Goal: Task Accomplishment & Management: Manage account settings

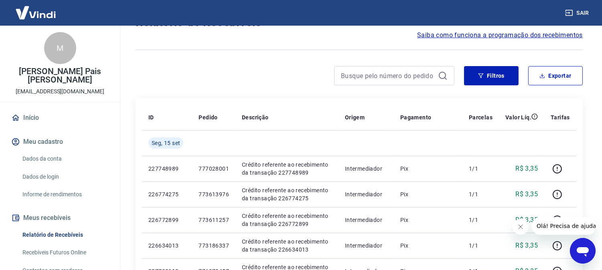
scroll to position [89, 0]
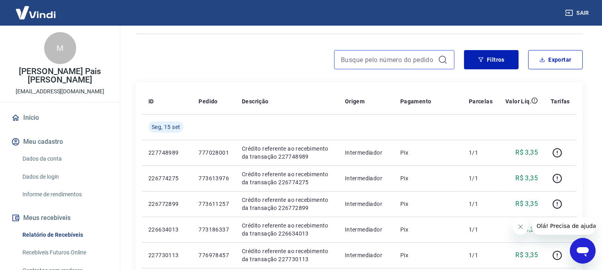
click at [375, 62] on input at bounding box center [388, 60] width 94 height 12
paste input "773956268"
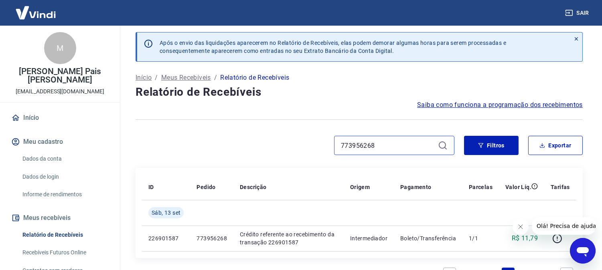
scroll to position [89, 0]
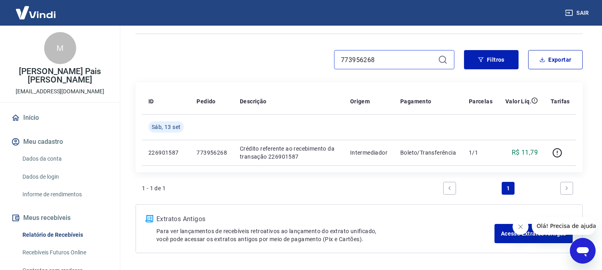
click at [359, 56] on input "773956268" at bounding box center [388, 60] width 94 height 12
paste input "67990544"
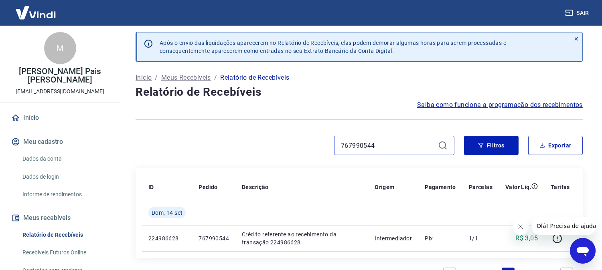
scroll to position [89, 0]
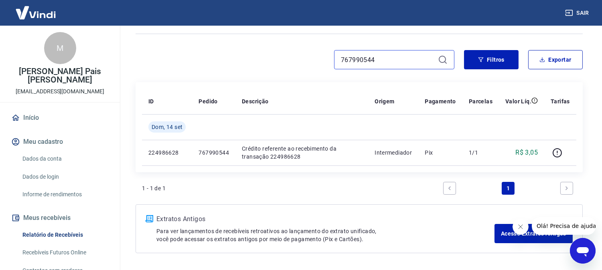
click at [363, 61] on input "767990544" at bounding box center [388, 60] width 94 height 12
paste input "73186865"
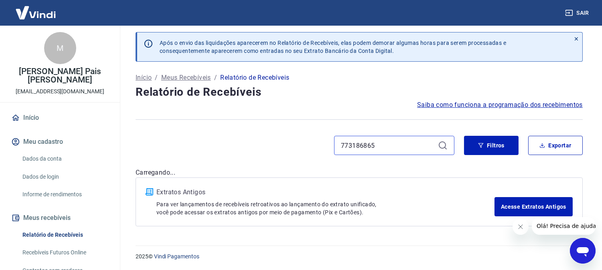
scroll to position [89, 0]
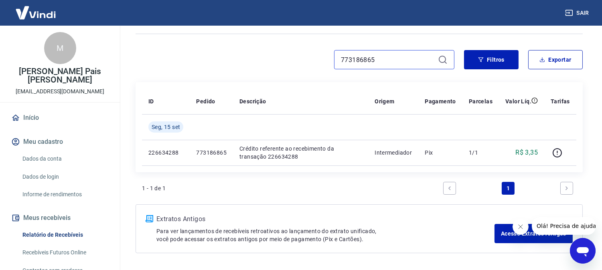
click at [353, 54] on input "773186865" at bounding box center [388, 60] width 94 height 12
paste input "3038"
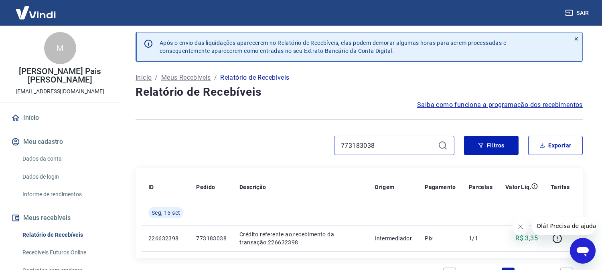
scroll to position [89, 0]
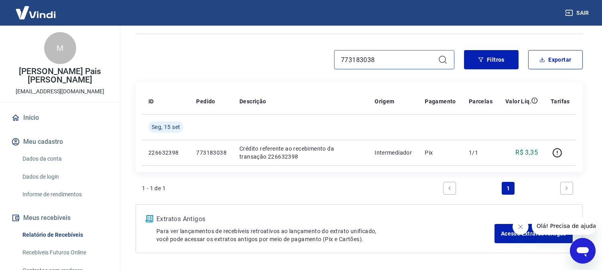
click at [355, 59] on input "773183038" at bounding box center [388, 60] width 94 height 12
paste input "03024"
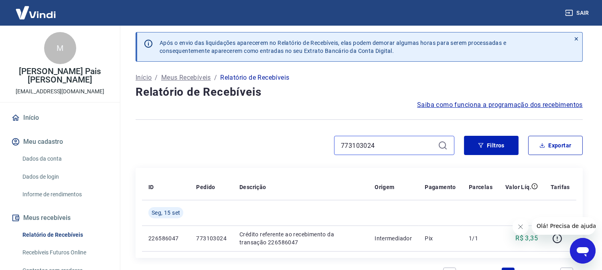
scroll to position [89, 0]
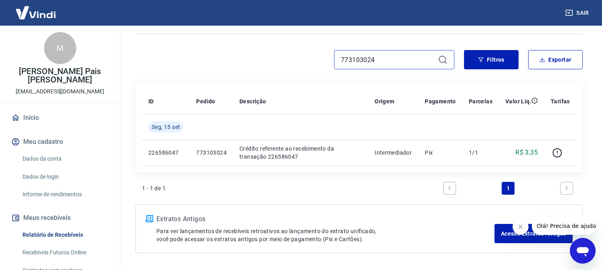
click at [347, 58] on input "773103024" at bounding box center [388, 60] width 94 height 12
paste input "86337"
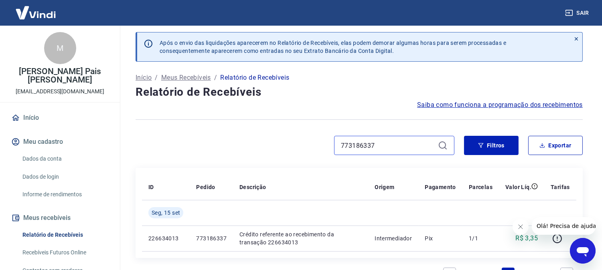
scroll to position [89, 0]
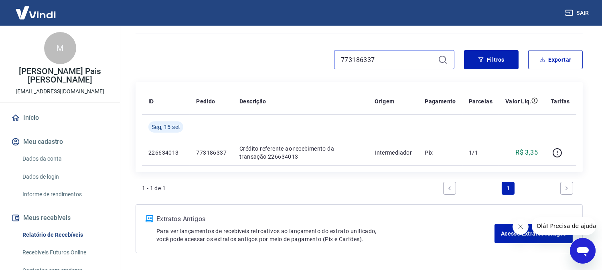
click at [350, 55] on input "773186337" at bounding box center [388, 60] width 94 height 12
paste input "61125"
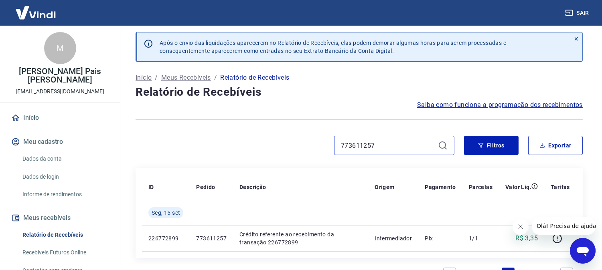
scroll to position [89, 0]
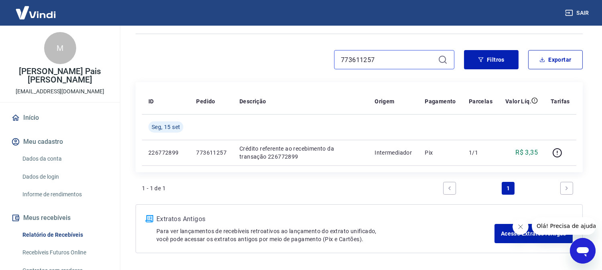
click at [368, 65] on input "773611257" at bounding box center [388, 60] width 94 height 12
paste input "3976"
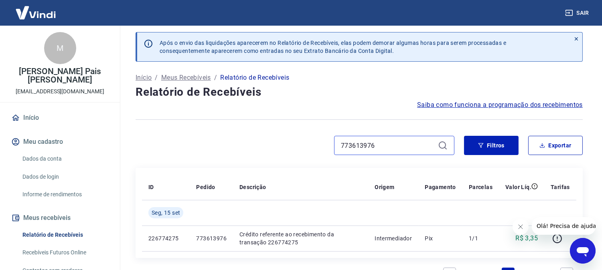
scroll to position [89, 0]
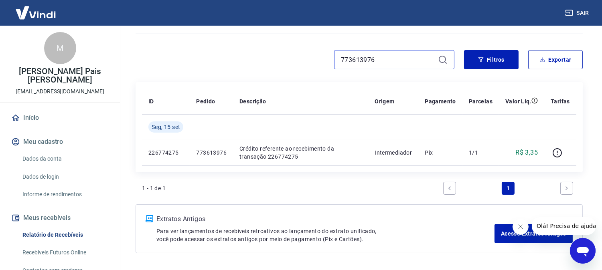
type input "773613976"
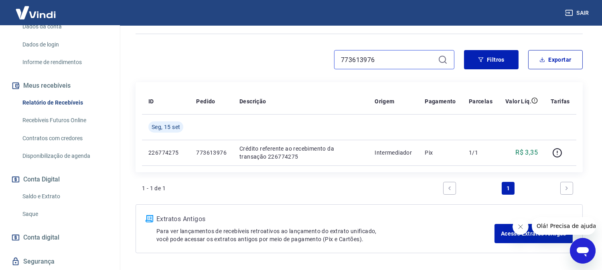
scroll to position [134, 0]
click at [41, 187] on link "Saldo e Extrato" at bounding box center [64, 195] width 91 height 16
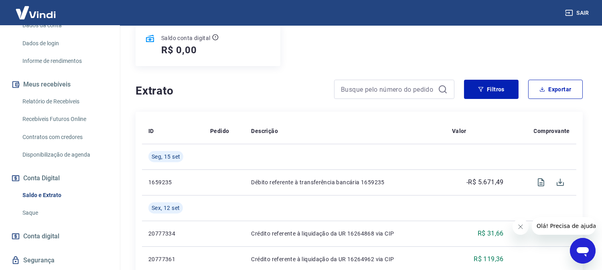
scroll to position [89, 0]
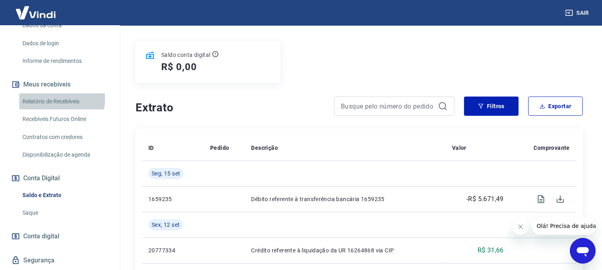
click at [55, 93] on link "Relatório de Recebíveis" at bounding box center [64, 101] width 91 height 16
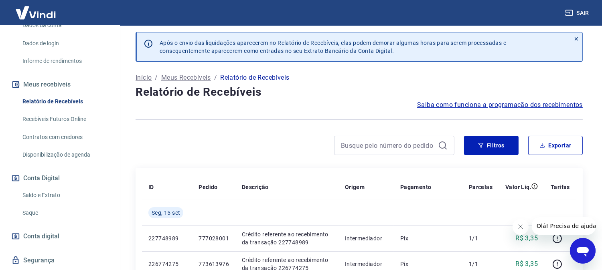
scroll to position [89, 0]
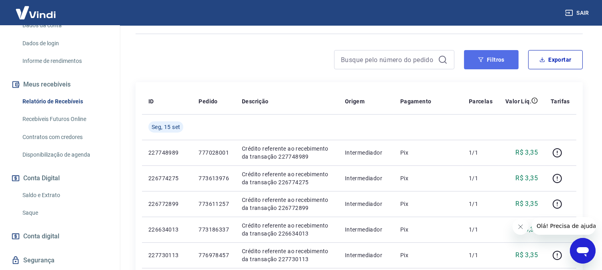
click at [495, 67] on button "Filtros" at bounding box center [491, 59] width 55 height 19
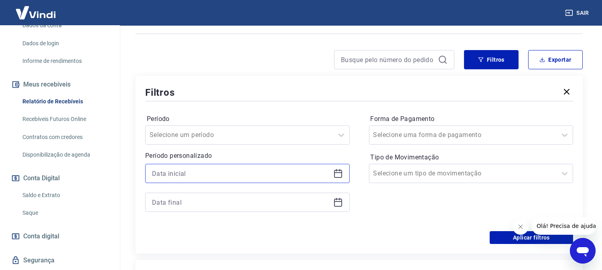
click at [181, 172] on input at bounding box center [241, 174] width 178 height 12
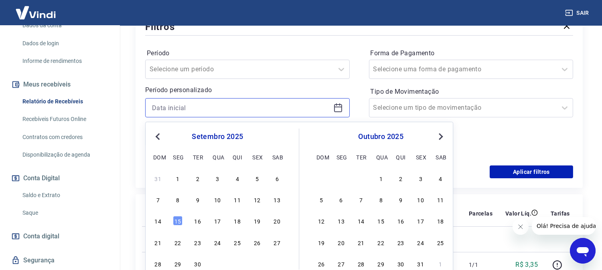
scroll to position [178, 0]
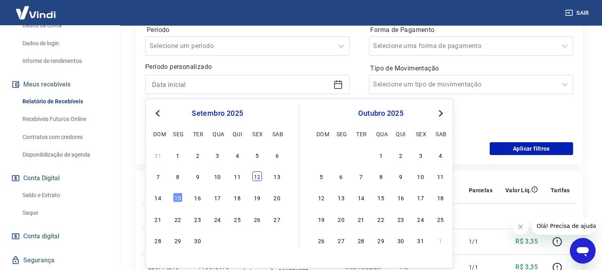
click at [259, 178] on div "12" at bounding box center [257, 177] width 10 height 10
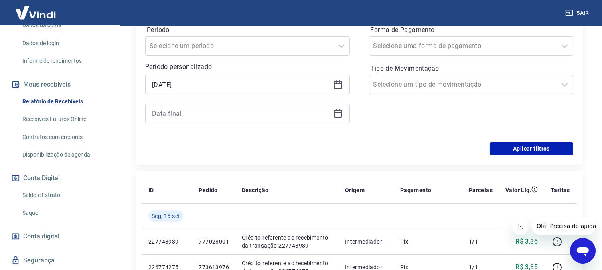
type input "[DATE]"
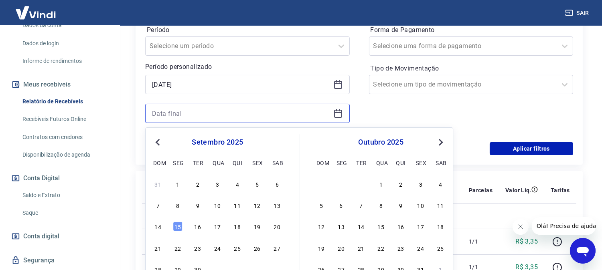
click at [199, 117] on input at bounding box center [241, 114] width 178 height 12
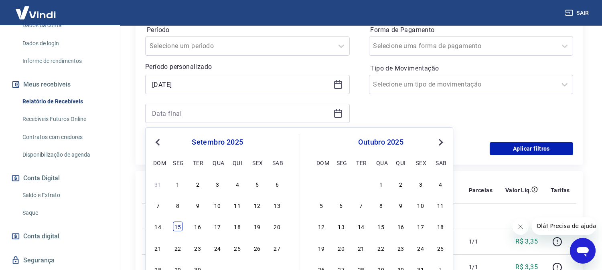
click at [178, 229] on div "15" at bounding box center [178, 227] width 10 height 10
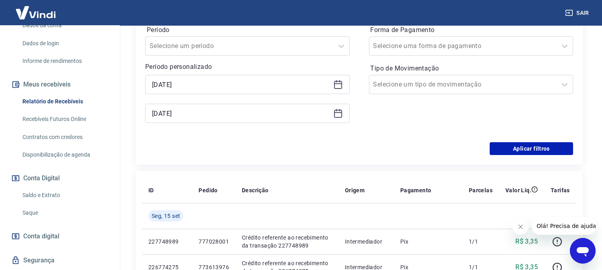
type input "[DATE]"
click at [538, 150] on button "Aplicar filtros" at bounding box center [531, 148] width 83 height 13
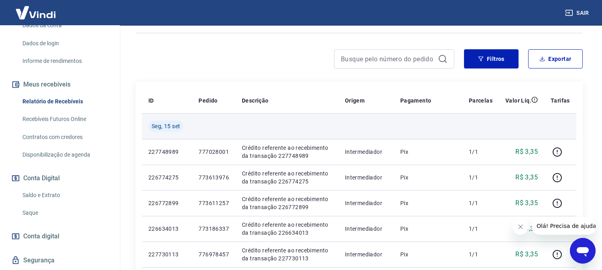
scroll to position [89, 0]
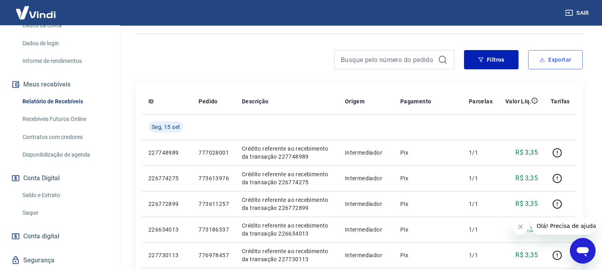
click at [564, 59] on button "Exportar" at bounding box center [555, 59] width 55 height 19
type input "[DATE]"
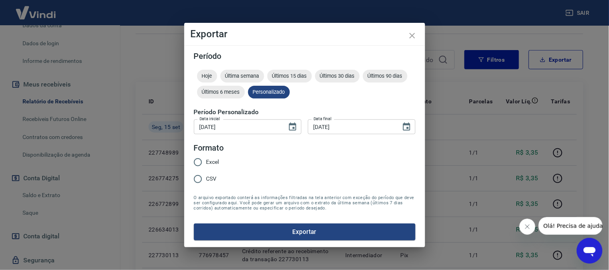
click at [211, 162] on span "Excel" at bounding box center [212, 162] width 13 height 8
click at [206, 162] on input "Excel" at bounding box center [197, 162] width 17 height 17
radio input "true"
click at [315, 226] on button "Exportar" at bounding box center [304, 232] width 221 height 17
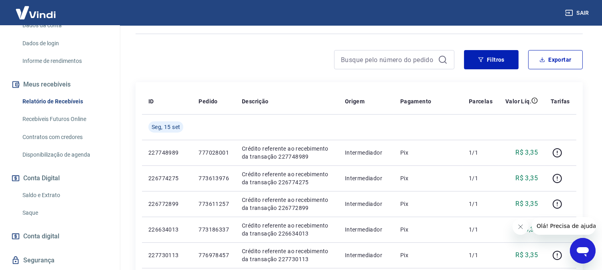
click at [38, 187] on link "Saldo e Extrato" at bounding box center [64, 195] width 91 height 16
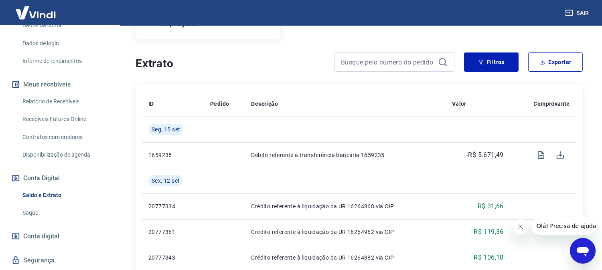
scroll to position [134, 0]
click at [484, 57] on button "Filtros" at bounding box center [491, 61] width 55 height 19
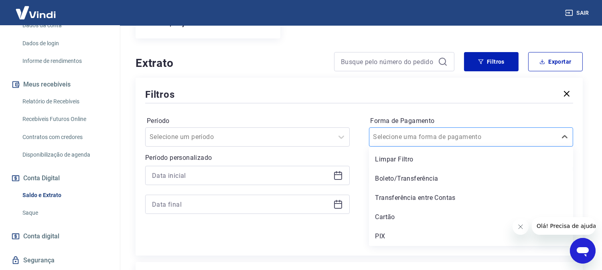
click at [452, 141] on div at bounding box center [463, 137] width 180 height 11
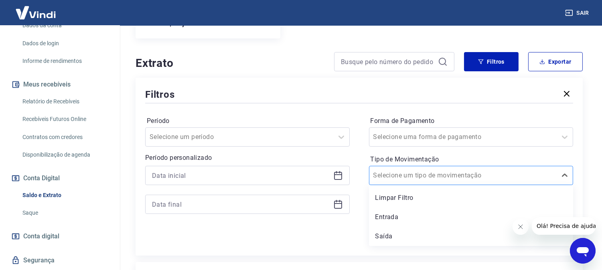
click at [414, 181] on input "Tipo de Movimentação" at bounding box center [413, 176] width 81 height 10
click at [392, 238] on div "Saída" at bounding box center [471, 237] width 205 height 16
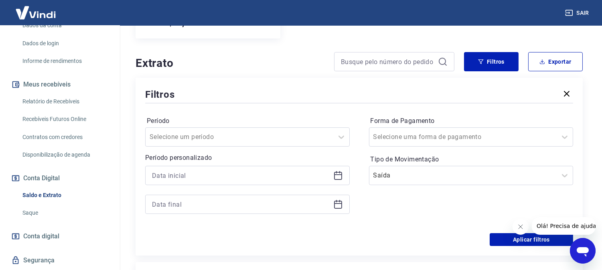
scroll to position [178, 0]
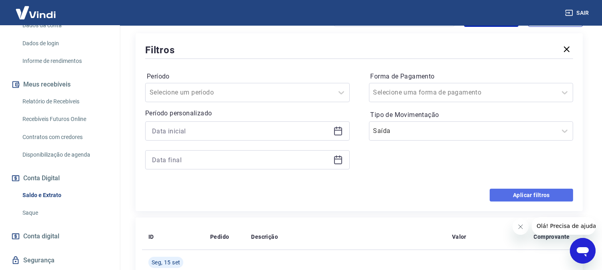
click at [511, 195] on button "Aplicar filtros" at bounding box center [531, 195] width 83 height 13
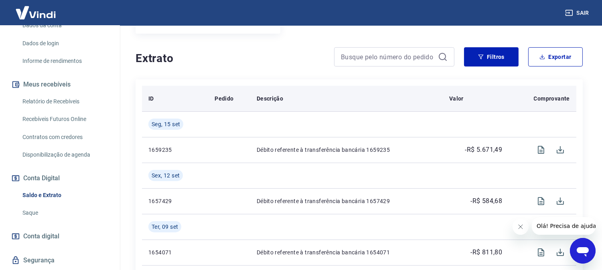
scroll to position [89, 0]
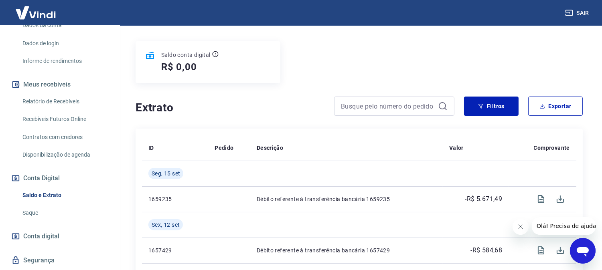
click at [53, 93] on link "Relatório de Recebíveis" at bounding box center [64, 101] width 91 height 16
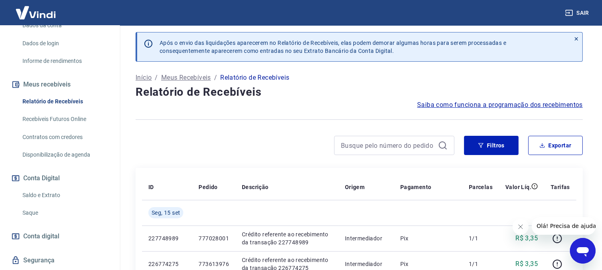
scroll to position [89, 0]
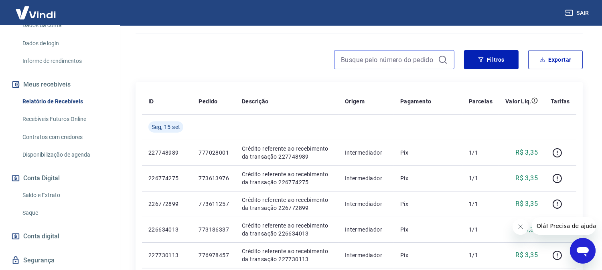
drag, startPoint x: 382, startPoint y: 63, endPoint x: 193, endPoint y: 64, distance: 189.4
click at [382, 63] on input at bounding box center [388, 60] width 94 height 12
paste input "769048802"
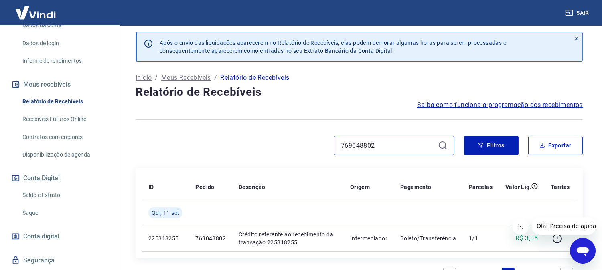
scroll to position [89, 0]
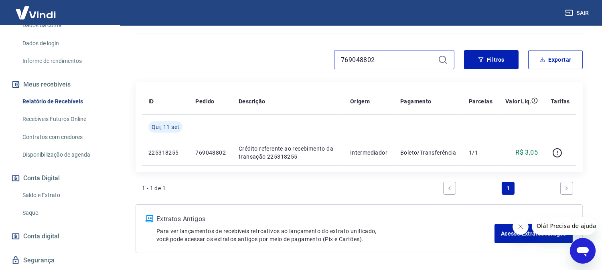
paste input "7173039"
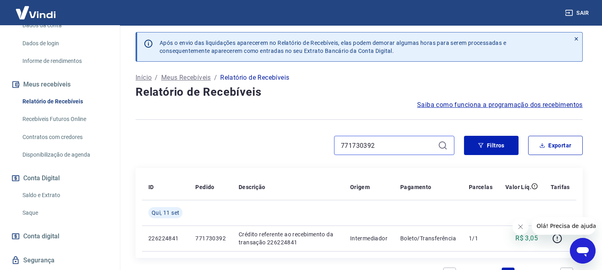
scroll to position [89, 0]
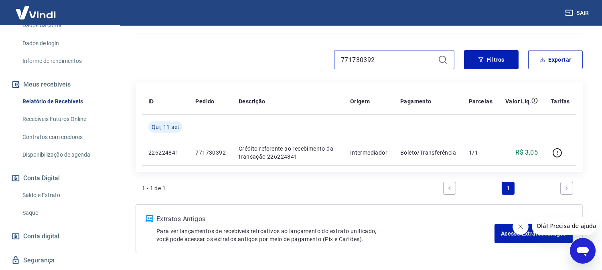
paste input "436"
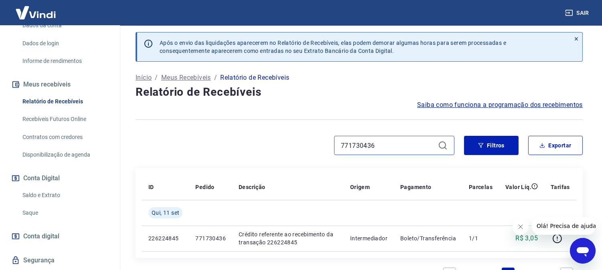
scroll to position [89, 0]
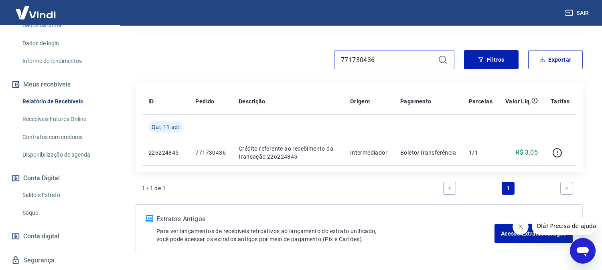
paste input "2615901"
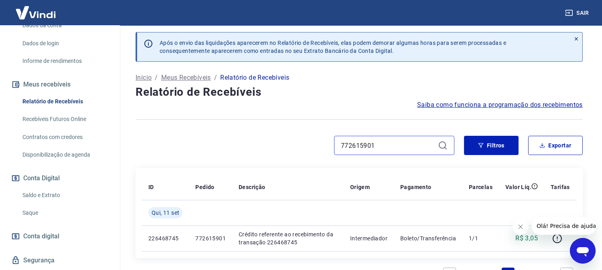
scroll to position [89, 0]
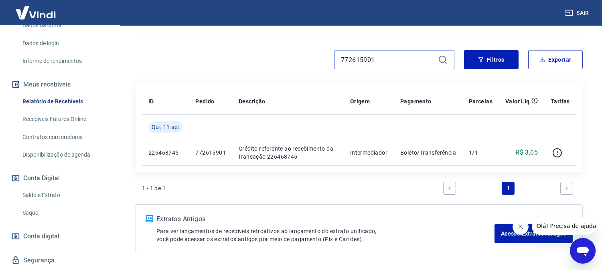
paste input "3814300"
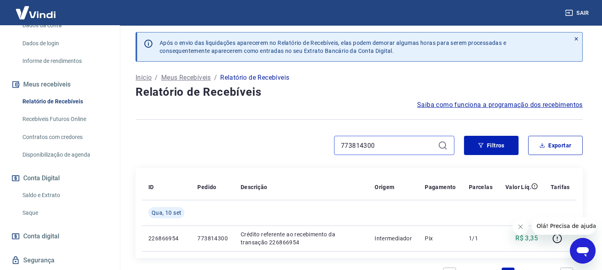
scroll to position [89, 0]
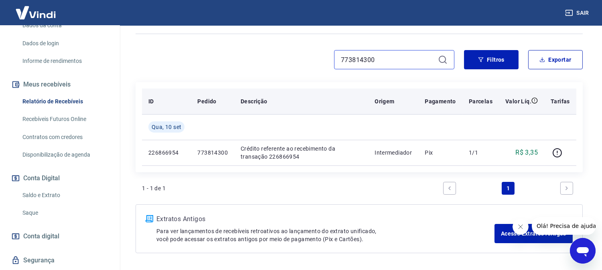
paste input "18924"
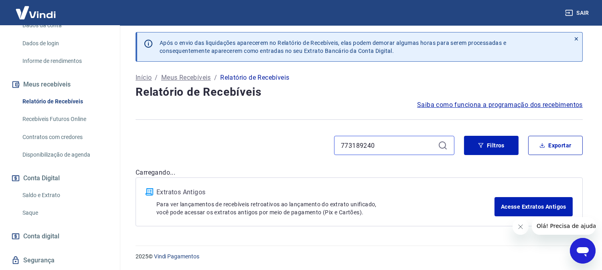
scroll to position [89, 0]
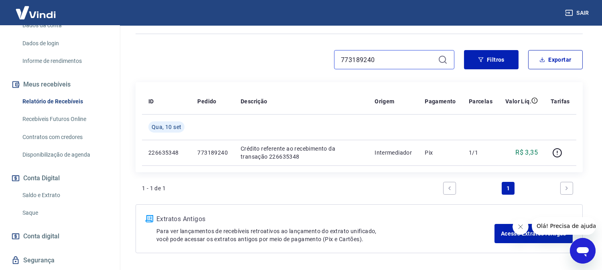
paste input "5629"
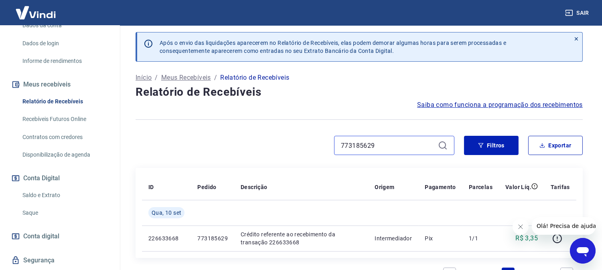
scroll to position [89, 0]
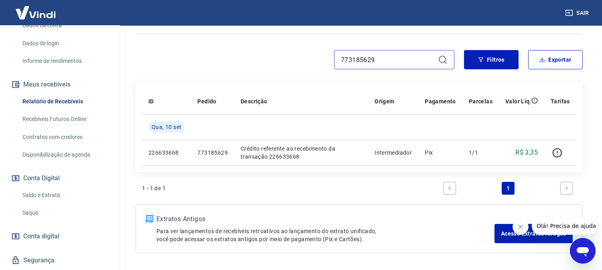
paste input "76560"
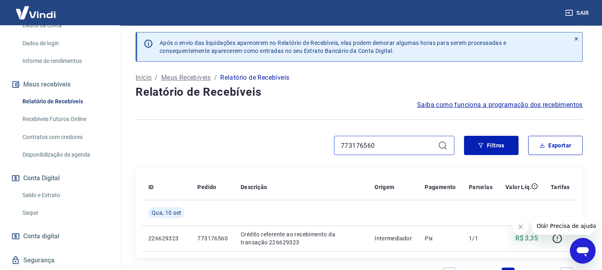
scroll to position [89, 0]
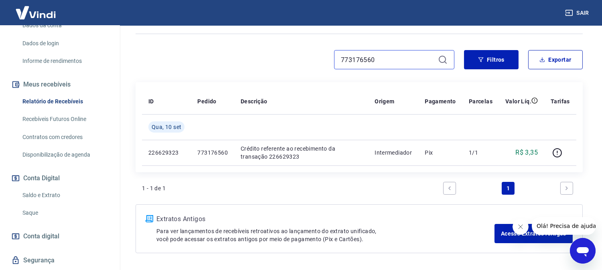
paste input "69048671"
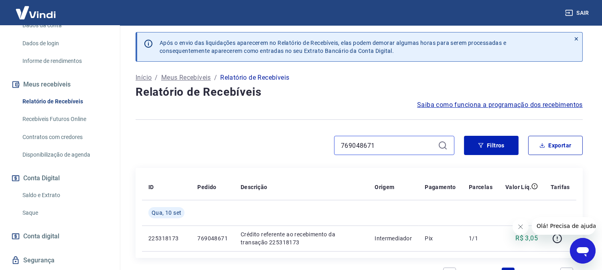
scroll to position [89, 0]
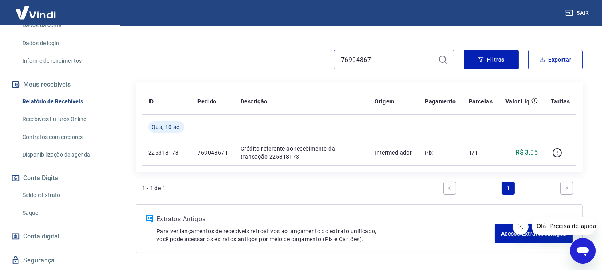
paste input "73050108"
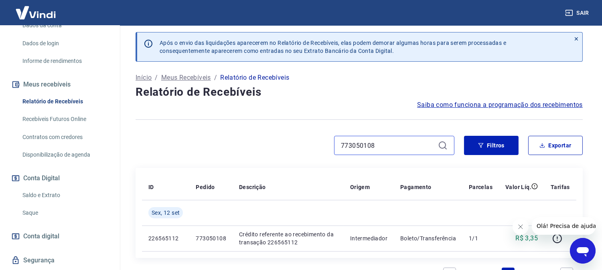
scroll to position [89, 0]
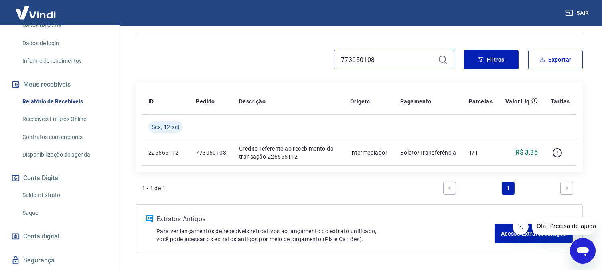
paste input "171683"
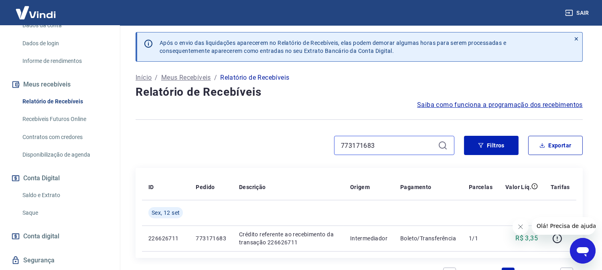
scroll to position [89, 0]
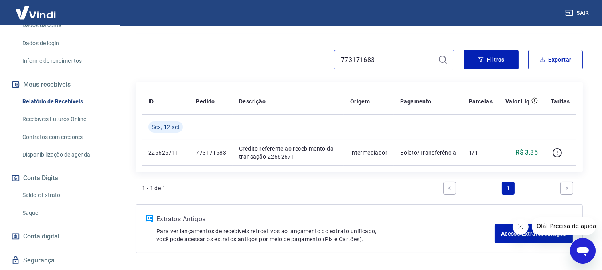
paste input "055948"
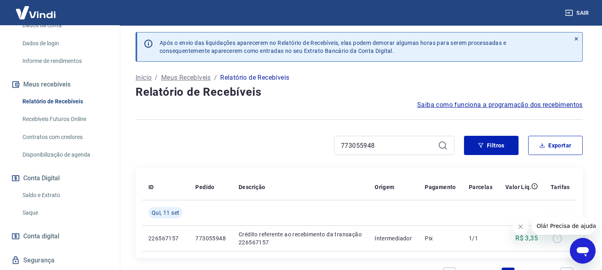
scroll to position [89, 0]
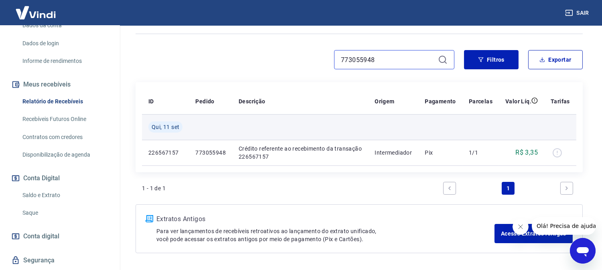
paste input "132981"
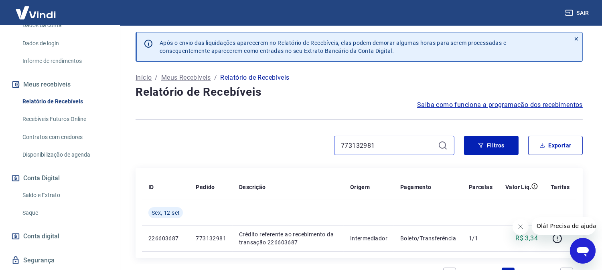
scroll to position [89, 0]
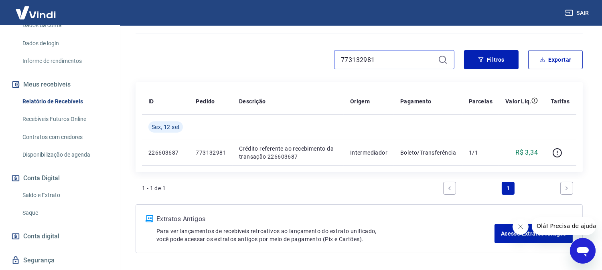
paste input "814264"
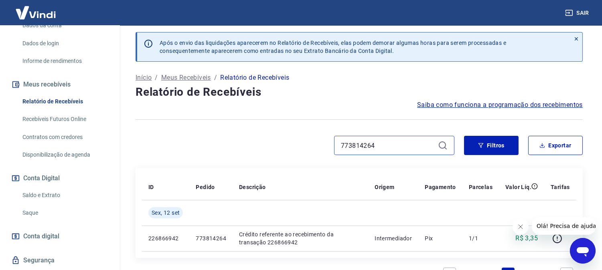
scroll to position [89, 0]
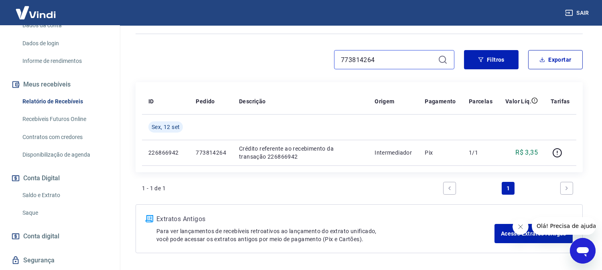
paste input "956268"
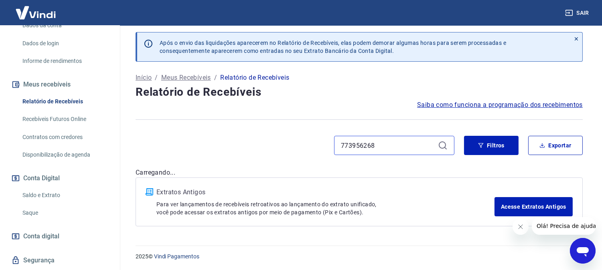
scroll to position [89, 0]
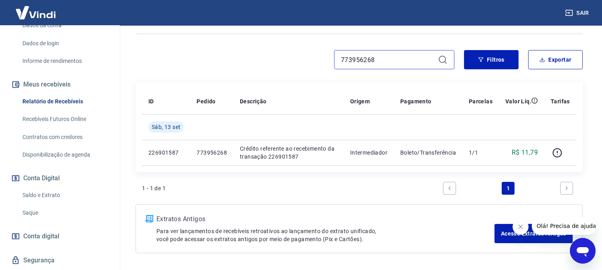
paste input "67990544"
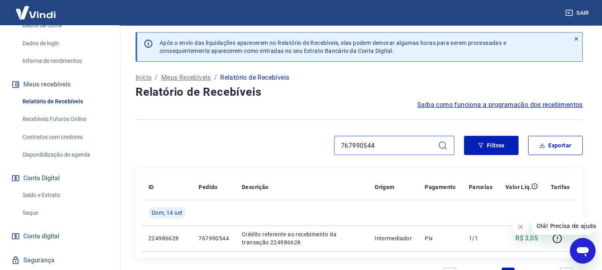
scroll to position [89, 0]
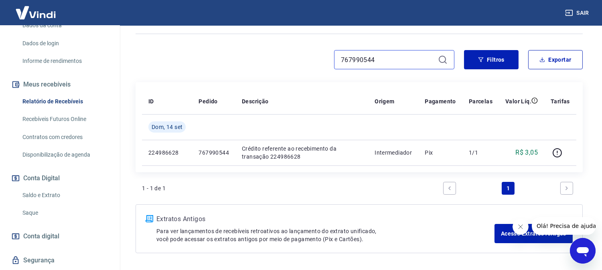
paste input "73186865"
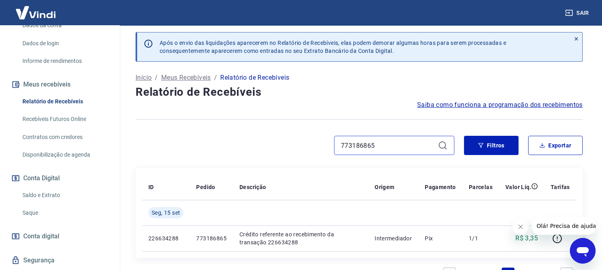
scroll to position [89, 0]
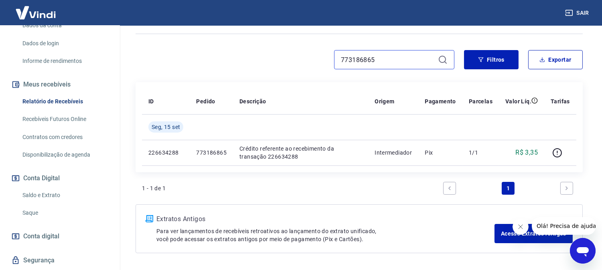
paste input "773183038"
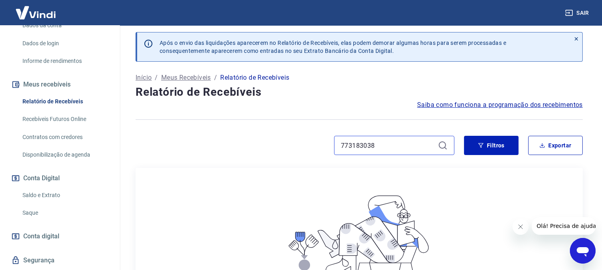
scroll to position [89, 0]
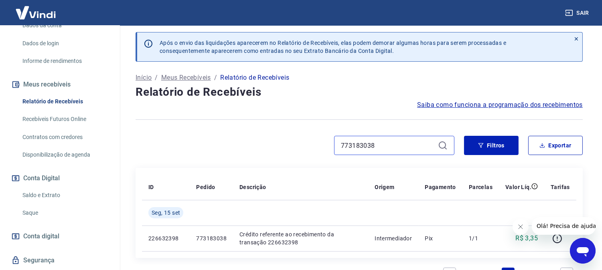
scroll to position [89, 0]
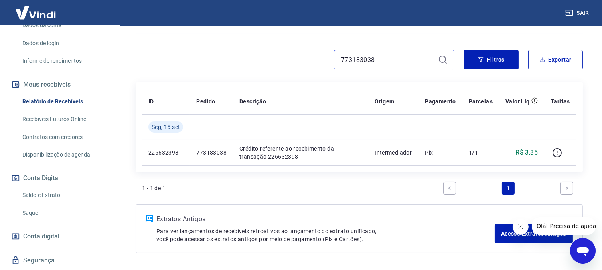
paste input "03024"
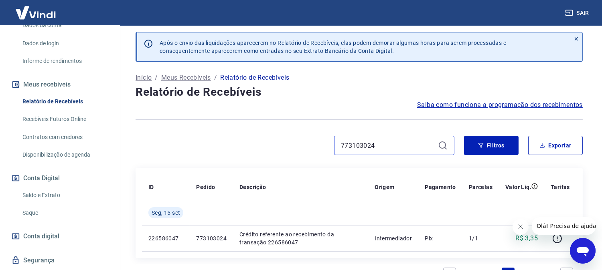
scroll to position [89, 0]
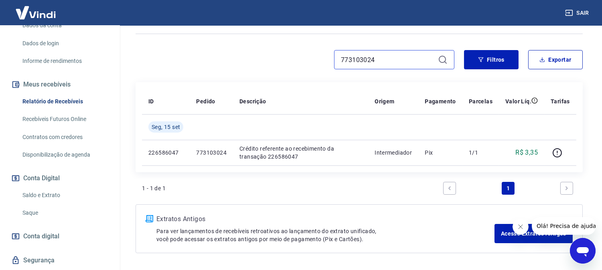
paste input "86337"
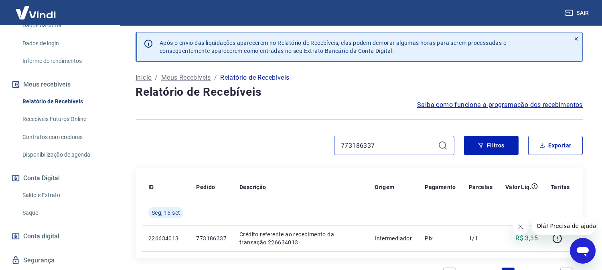
scroll to position [89, 0]
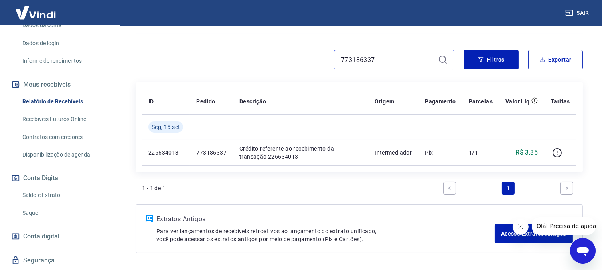
paste input "61125"
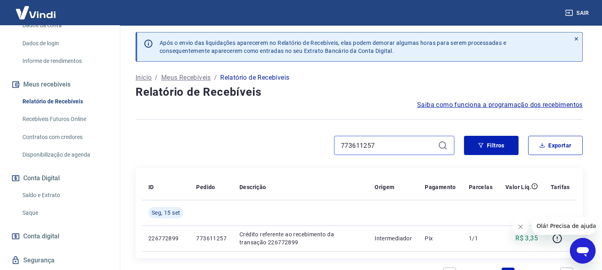
scroll to position [89, 0]
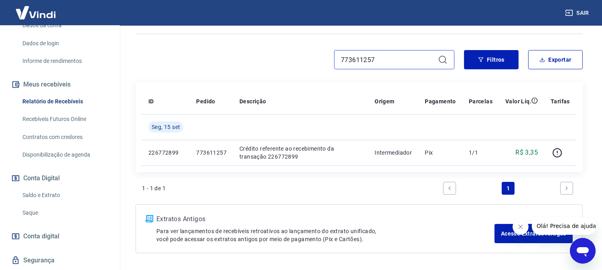
paste input "3976"
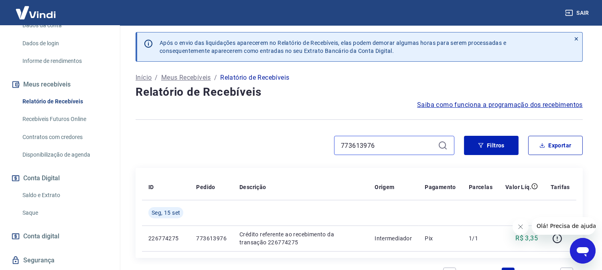
scroll to position [89, 0]
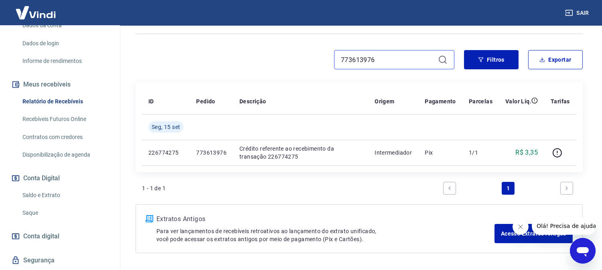
type input "773613976"
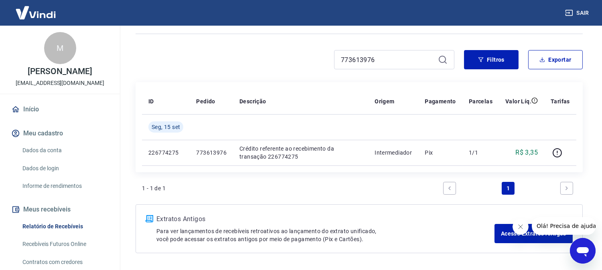
scroll to position [134, 0]
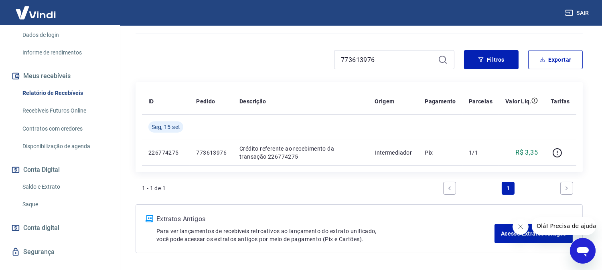
click at [39, 186] on link "Saldo e Extrato" at bounding box center [64, 187] width 91 height 16
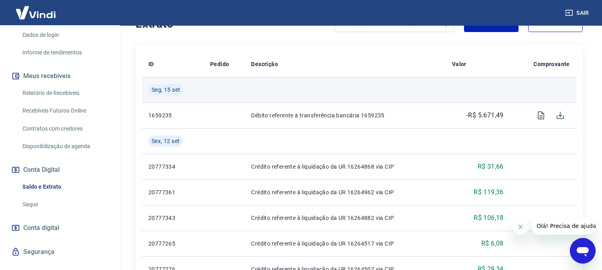
scroll to position [178, 0]
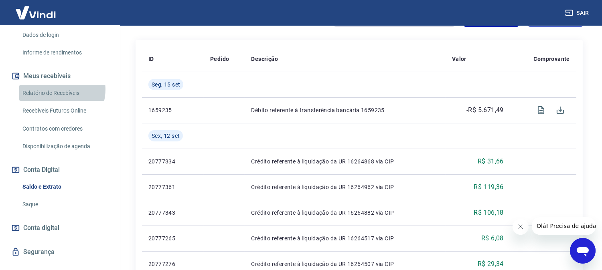
click at [57, 89] on link "Relatório de Recebíveis" at bounding box center [64, 93] width 91 height 16
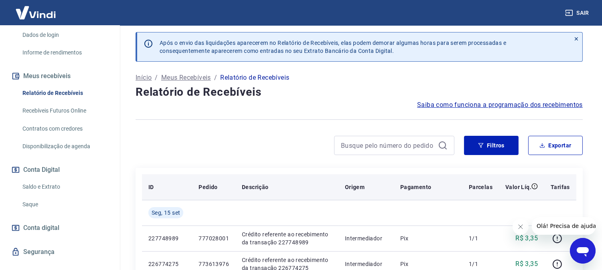
scroll to position [89, 0]
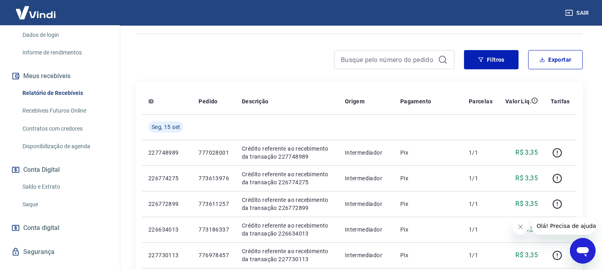
click at [398, 69] on div at bounding box center [394, 59] width 120 height 19
click at [398, 66] on div at bounding box center [394, 59] width 120 height 19
click at [399, 61] on input at bounding box center [388, 60] width 94 height 12
paste input "769048802"
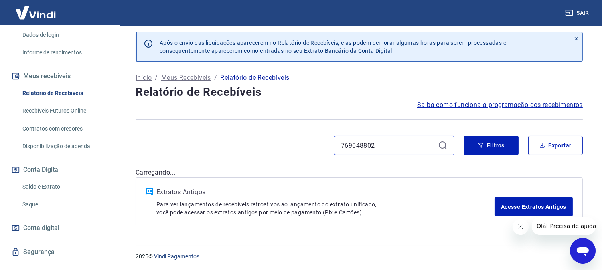
scroll to position [89, 0]
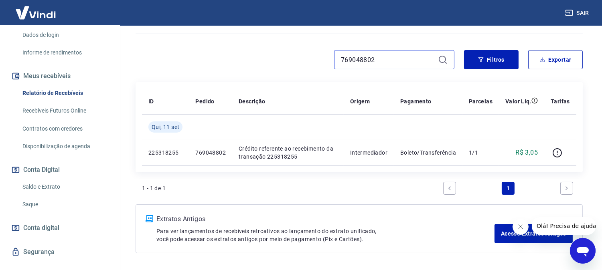
paste input "7173039"
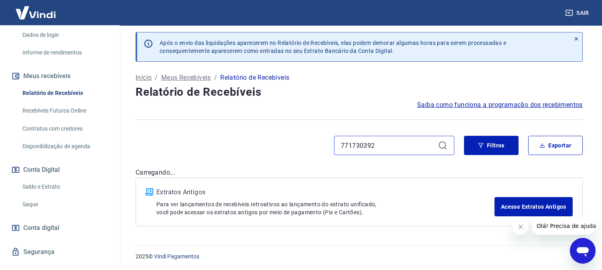
scroll to position [89, 0]
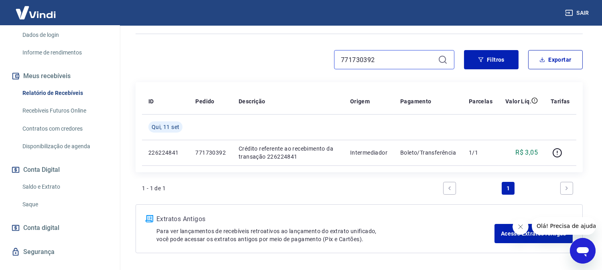
paste input "436"
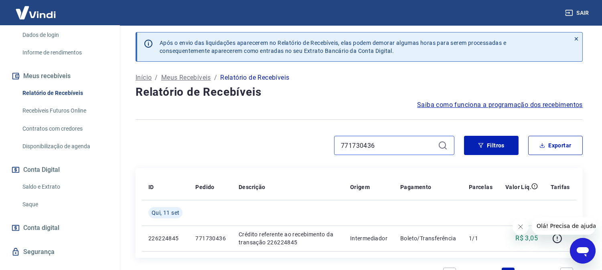
scroll to position [89, 0]
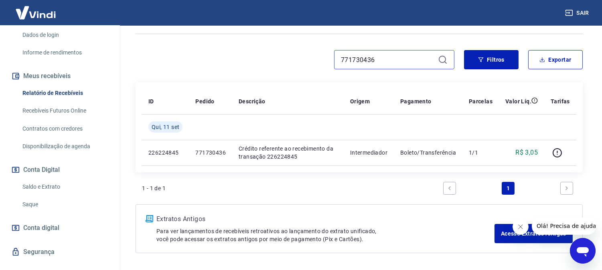
paste input "2615901"
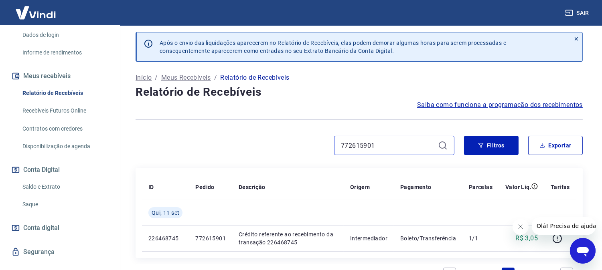
scroll to position [89, 0]
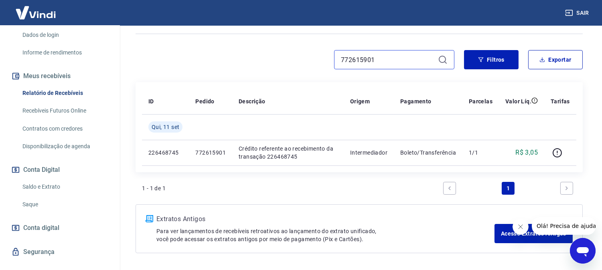
paste input "3814300"
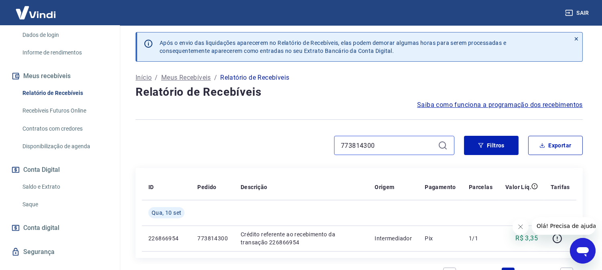
scroll to position [89, 0]
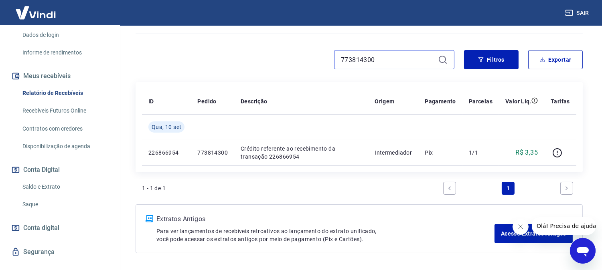
type input "773814300"
click at [38, 183] on link "Saldo e Extrato" at bounding box center [64, 187] width 91 height 16
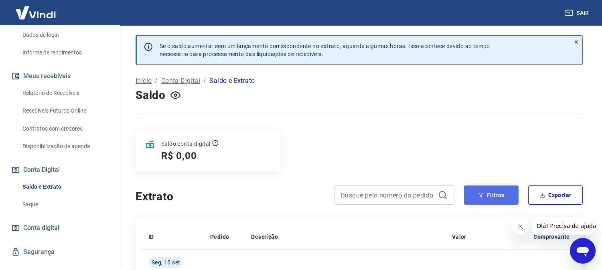
click at [481, 198] on icon "button" at bounding box center [481, 196] width 6 height 6
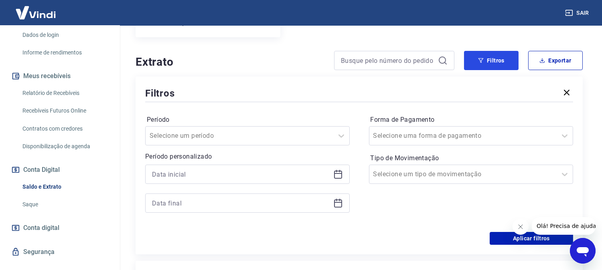
scroll to position [178, 0]
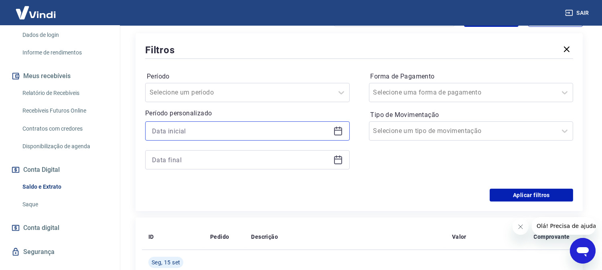
click at [174, 135] on input at bounding box center [241, 131] width 178 height 12
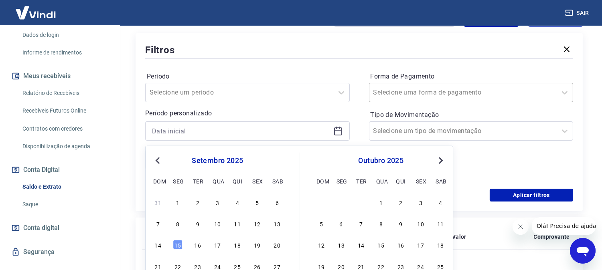
click at [413, 99] on div "Selecione uma forma de pagamento" at bounding box center [463, 92] width 188 height 14
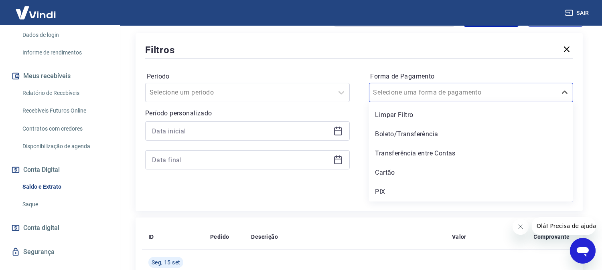
click at [399, 63] on div "Período Selecione um período Período personalizado Forma de Pagamento option Li…" at bounding box center [359, 125] width 428 height 128
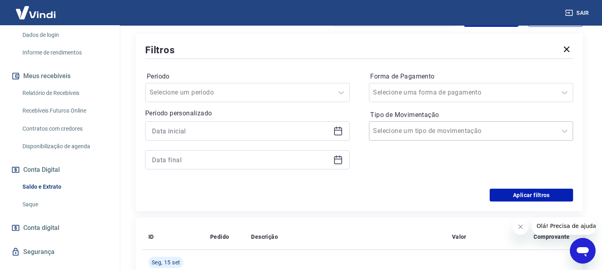
click at [408, 140] on div "Selecione um tipo de movimentação" at bounding box center [471, 131] width 205 height 19
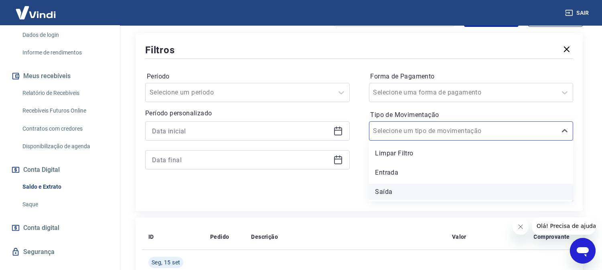
click at [400, 191] on div "Saída" at bounding box center [471, 192] width 205 height 16
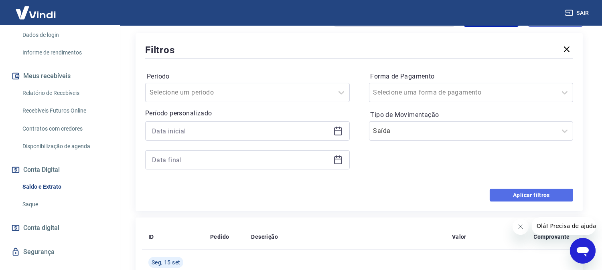
click at [510, 191] on button "Aplicar filtros" at bounding box center [531, 195] width 83 height 13
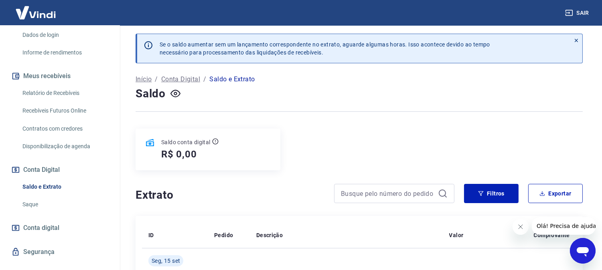
scroll to position [178, 0]
